Goal: Information Seeking & Learning: Learn about a topic

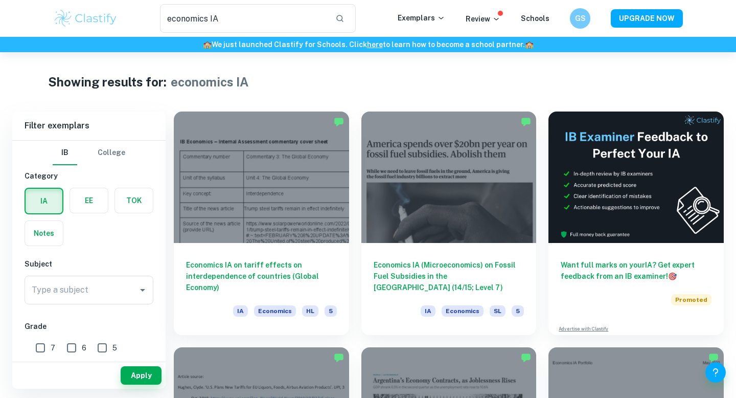
drag, startPoint x: 274, startPoint y: 17, endPoint x: 116, endPoint y: 17, distance: 157.5
click at [119, 17] on div "economics IA ​" at bounding box center [258, 18] width 280 height 29
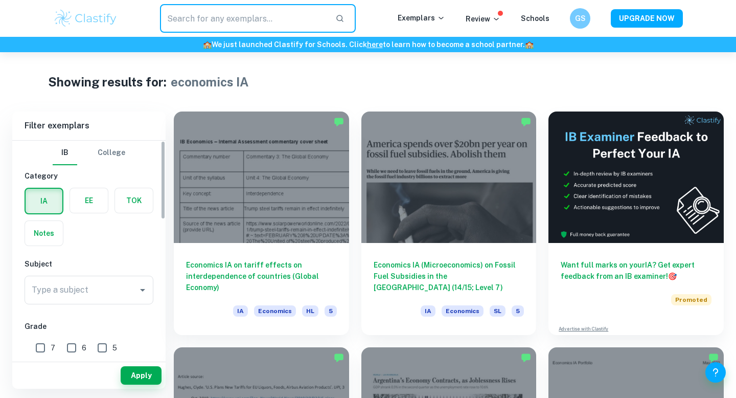
click at [90, 212] on div "EE" at bounding box center [89, 201] width 39 height 26
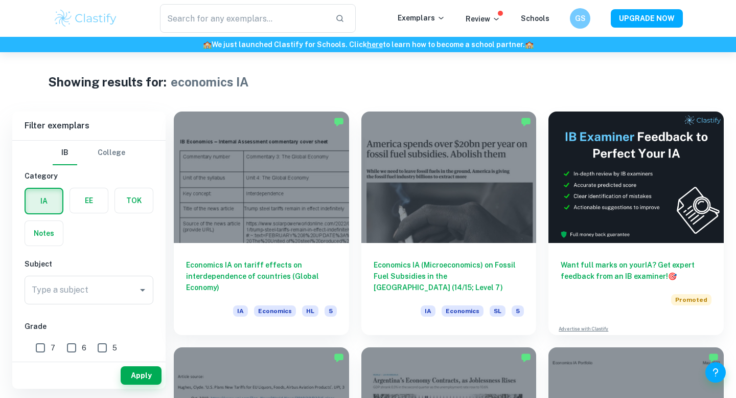
click at [89, 212] on label "button" at bounding box center [89, 200] width 38 height 25
click at [0, 0] on input "radio" at bounding box center [0, 0] width 0 height 0
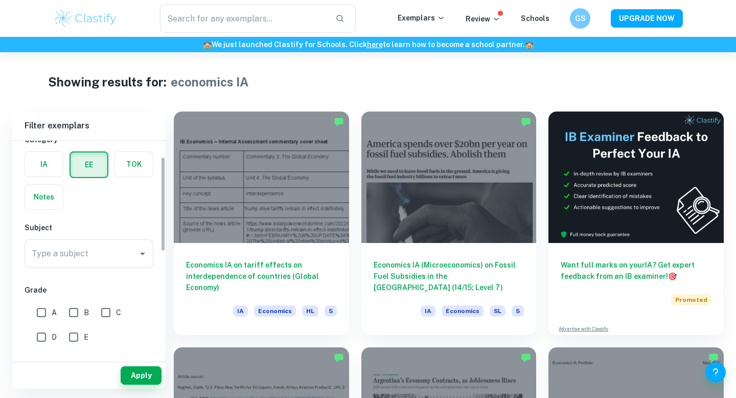
scroll to position [37, 0]
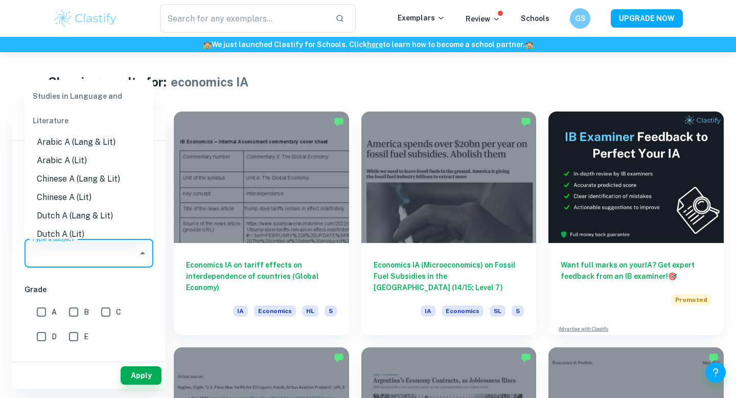
click at [123, 259] on input "Type a subject" at bounding box center [81, 252] width 104 height 19
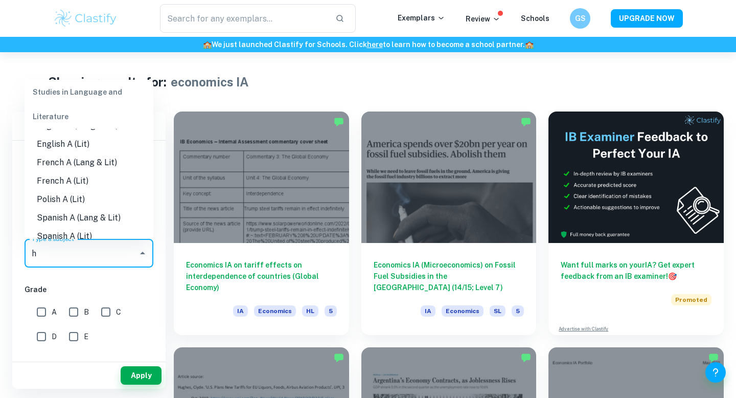
scroll to position [0, 0]
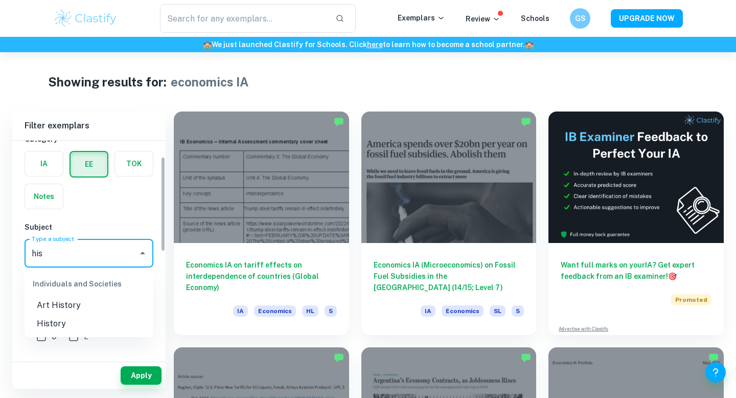
click at [60, 324] on li "History" at bounding box center [89, 323] width 129 height 18
type input "History"
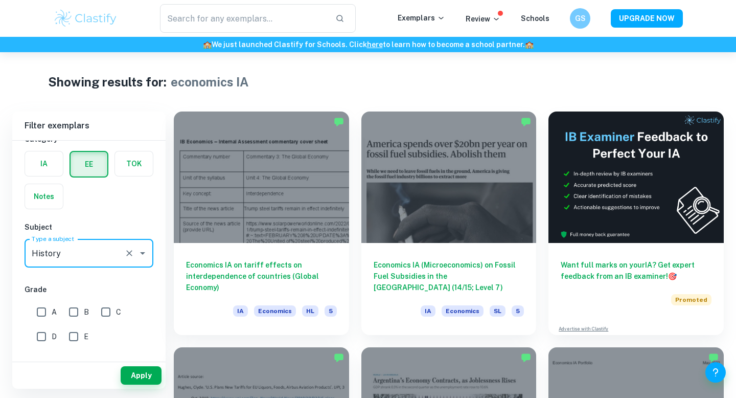
click at [42, 309] on input "A" at bounding box center [41, 312] width 20 height 20
checkbox input "true"
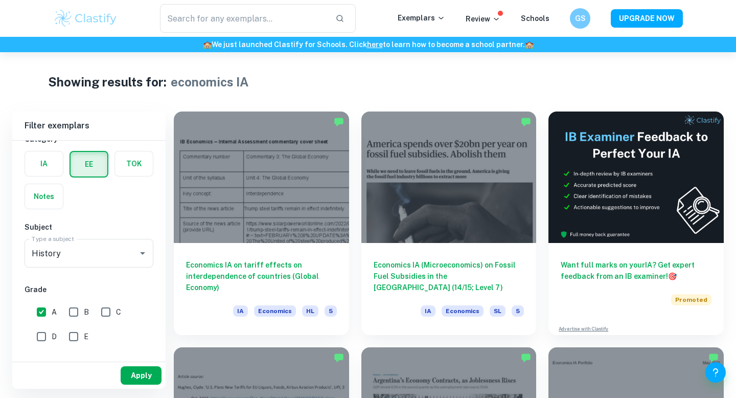
click at [131, 369] on button "Apply" at bounding box center [141, 375] width 41 height 18
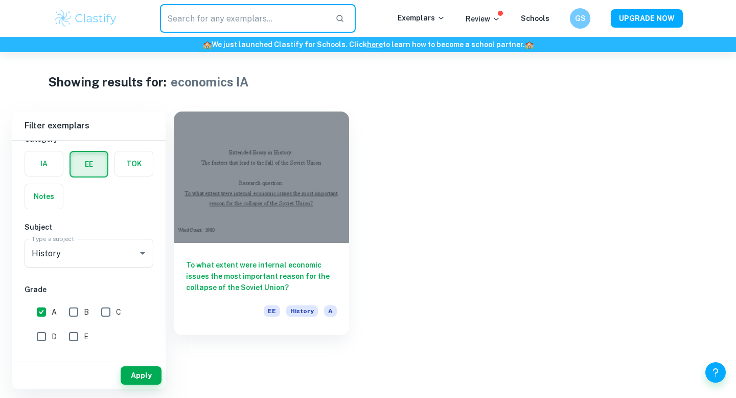
drag, startPoint x: 246, startPoint y: 15, endPoint x: 106, endPoint y: 14, distance: 139.6
click at [108, 15] on div "​ Exemplars Review Schools GS UPGRADE NOW" at bounding box center [368, 18] width 655 height 29
type input "economics IA"
click at [205, 18] on input "text" at bounding box center [243, 18] width 167 height 29
type input "H"
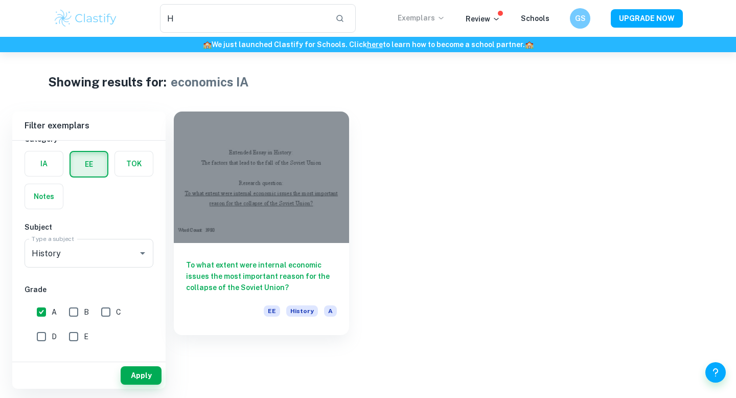
click at [436, 16] on p "Exemplars" at bounding box center [422, 17] width 48 height 11
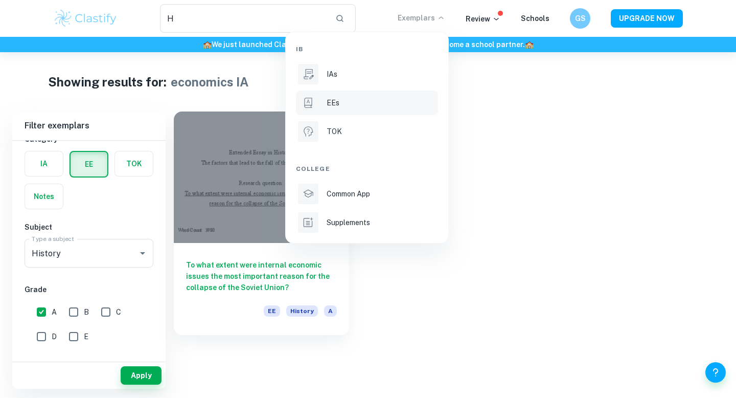
click at [341, 96] on li "EEs" at bounding box center [367, 103] width 142 height 25
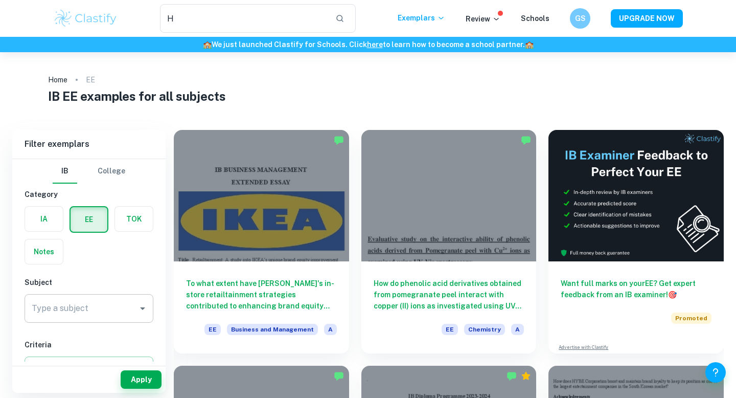
click at [89, 309] on input "Type a subject" at bounding box center [81, 308] width 104 height 19
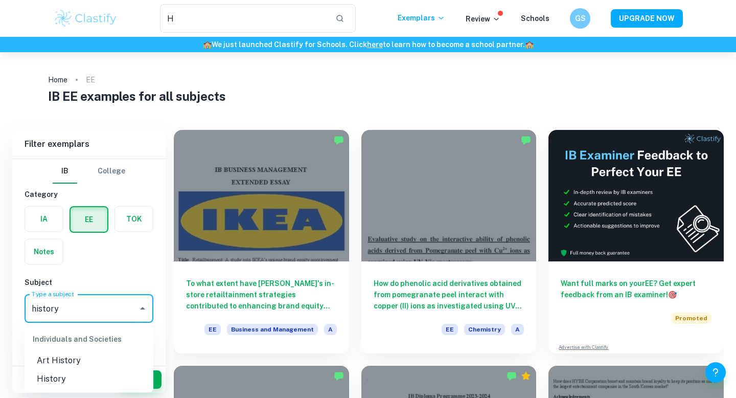
click at [65, 374] on li "History" at bounding box center [89, 379] width 129 height 18
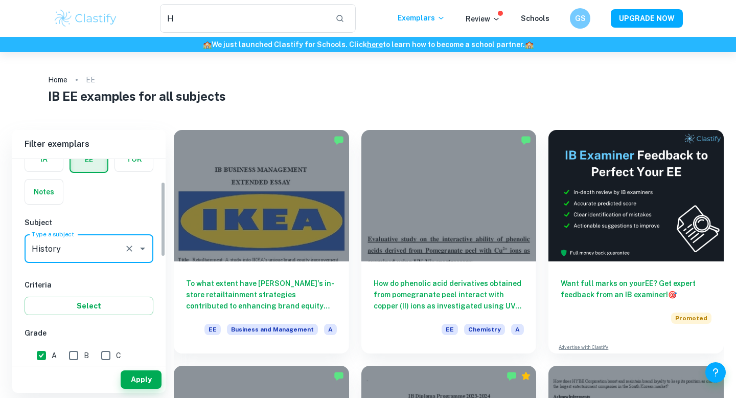
scroll to position [60, 0]
type input "History"
click at [141, 378] on button "Apply" at bounding box center [141, 379] width 41 height 18
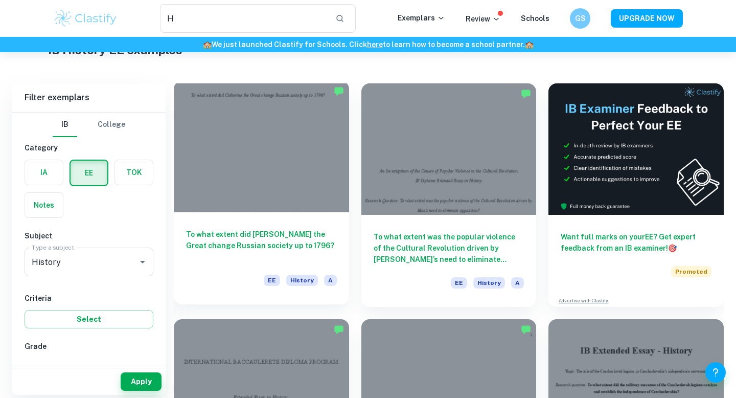
scroll to position [49, 0]
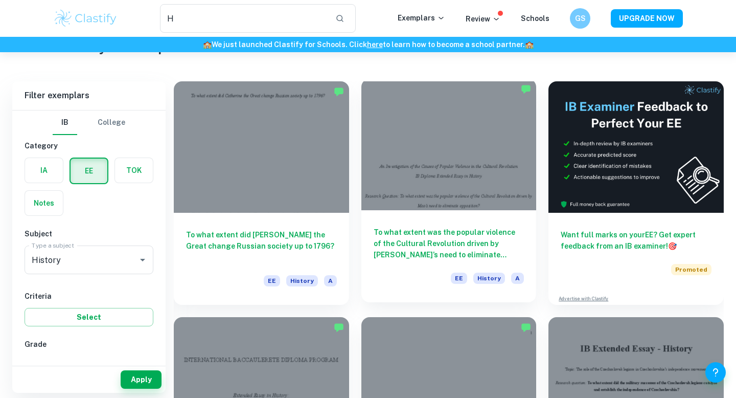
click at [393, 244] on h6 "To what extent was the popular violence of the Cultural Revolution driven by [P…" at bounding box center [449, 244] width 151 height 34
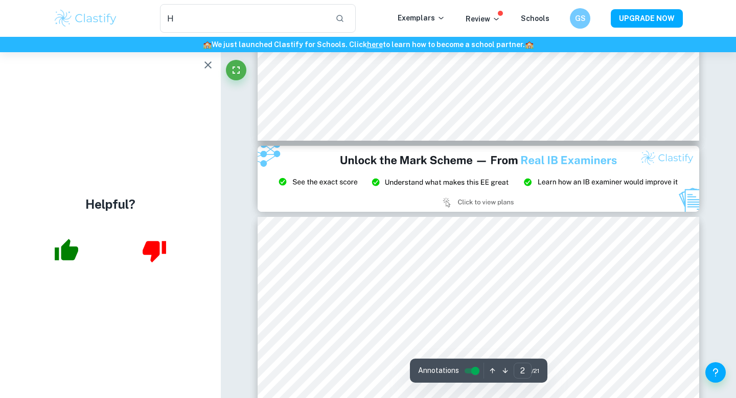
scroll to position [1141, 0]
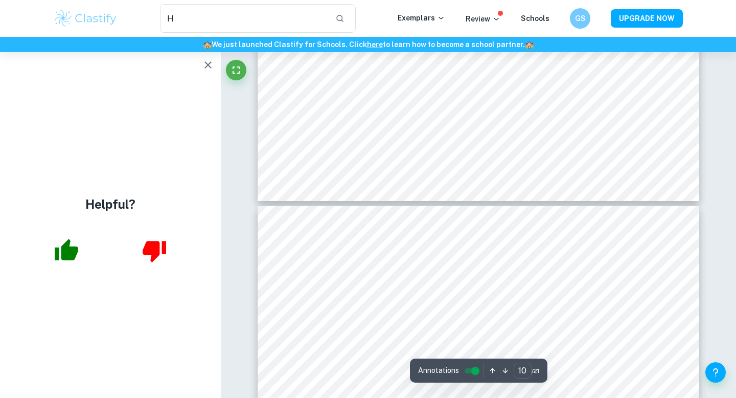
type input "11"
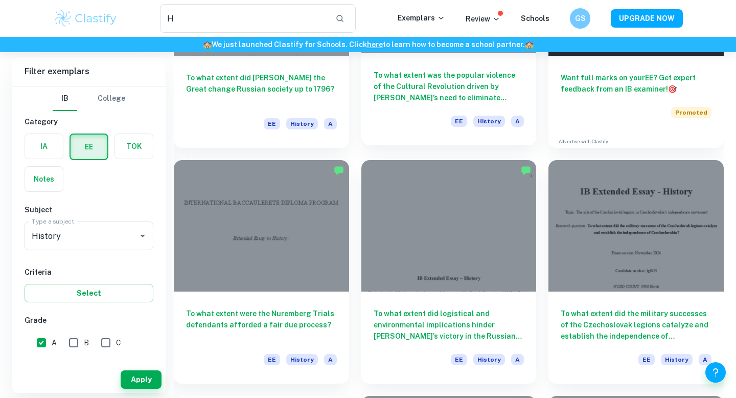
scroll to position [207, 0]
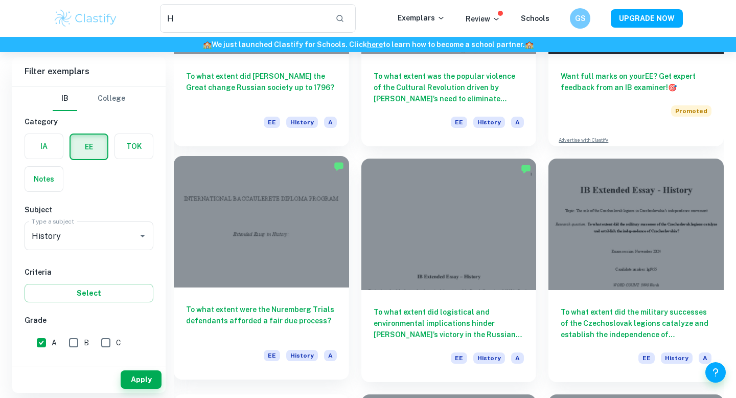
click at [304, 309] on h6 "To what extent were the Nuremberg Trials defendants afforded a fair due process?" at bounding box center [261, 321] width 151 height 34
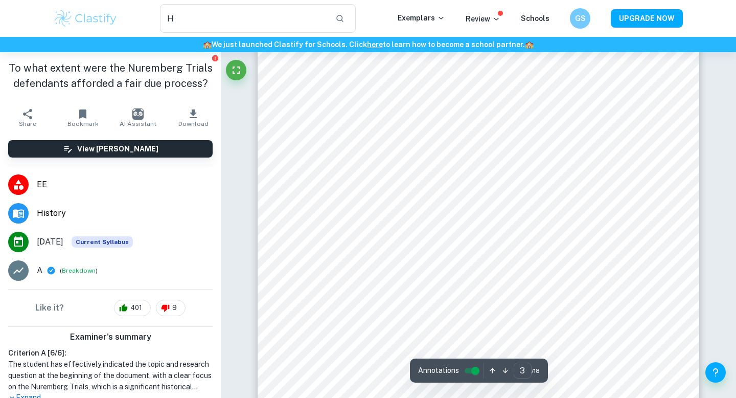
scroll to position [1579, 0]
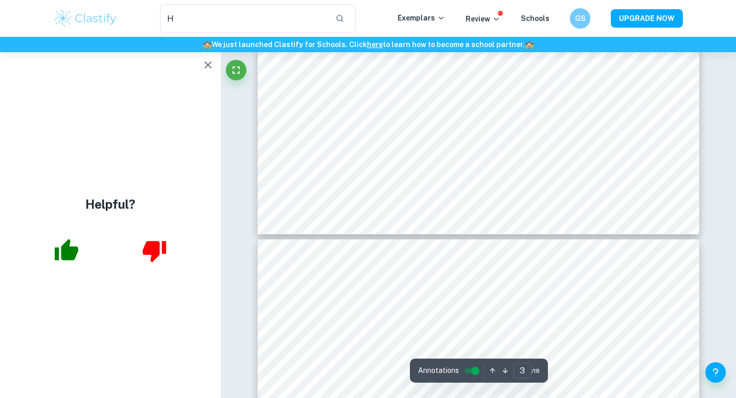
type input "4"
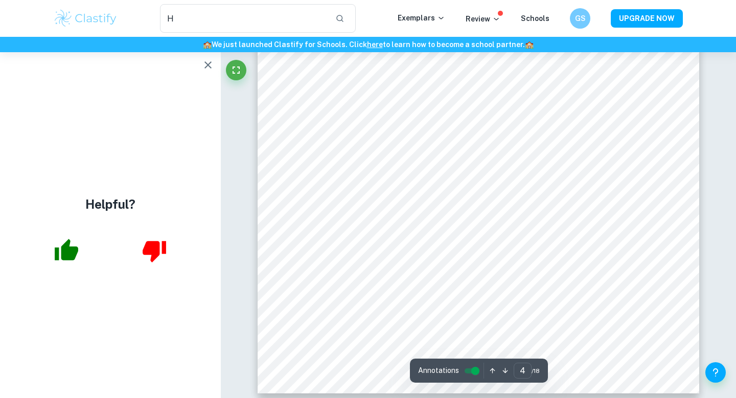
scroll to position [2326, 0]
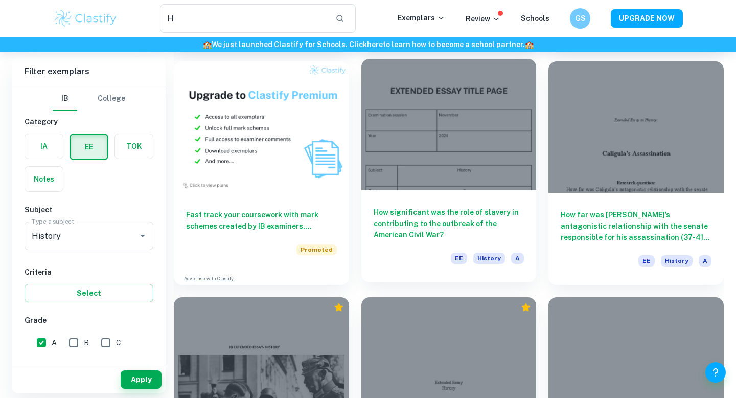
scroll to position [545, 0]
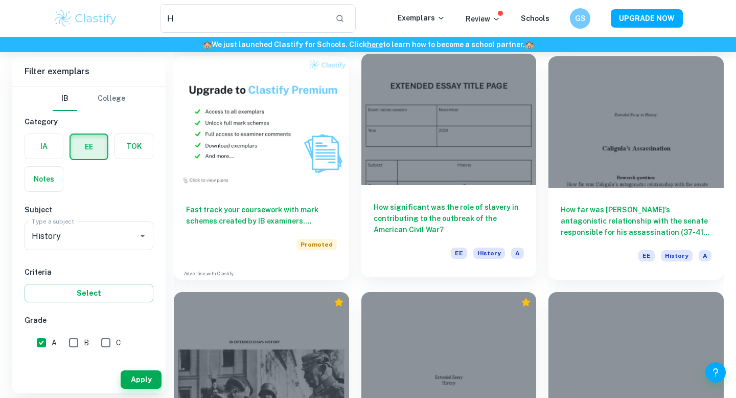
click at [471, 211] on h6 "How significant was the role of slavery in contributing to the outbreak of the …" at bounding box center [449, 218] width 151 height 34
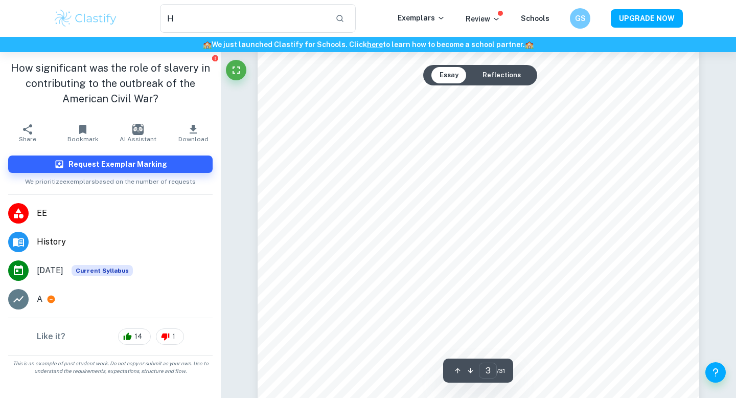
scroll to position [1665, 0]
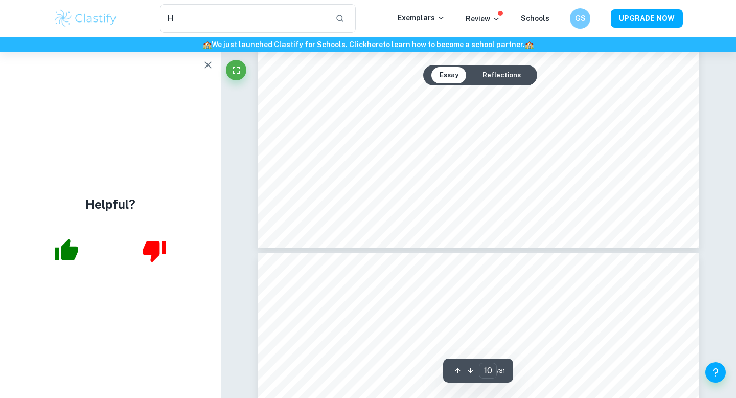
type input "11"
